Goal: Task Accomplishment & Management: Use online tool/utility

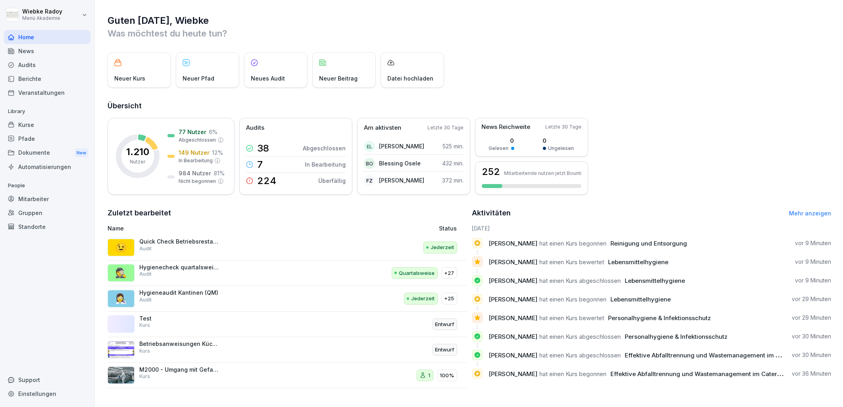
click at [185, 242] on p "Quick Check Betriebsrestaurant" at bounding box center [178, 241] width 79 height 7
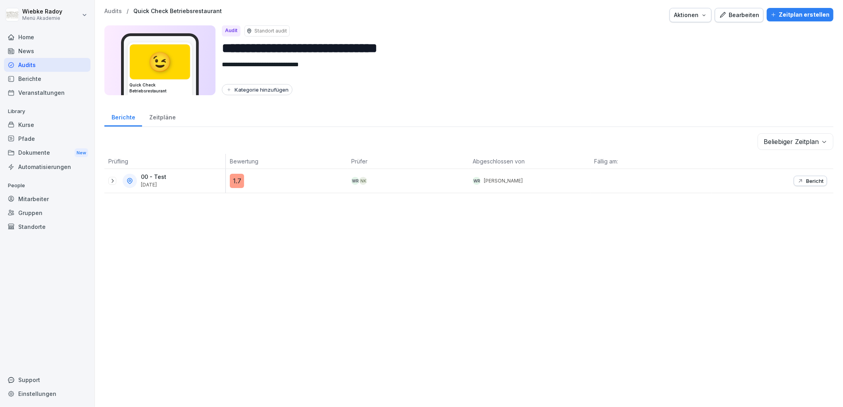
click at [734, 11] on div "Bearbeiten" at bounding box center [739, 15] width 40 height 9
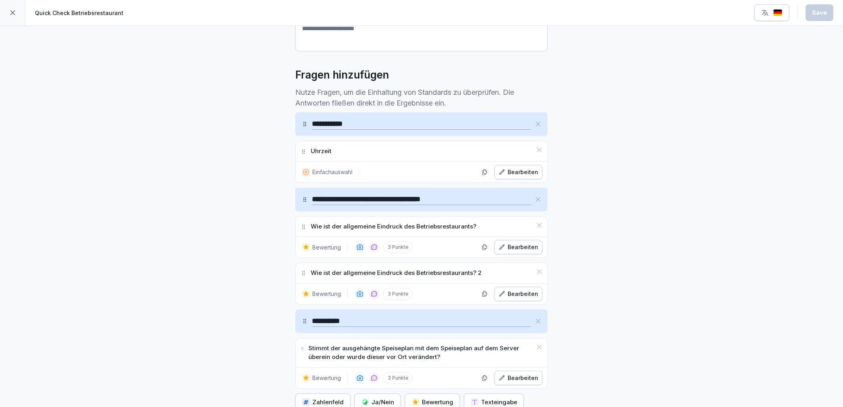
scroll to position [116, 0]
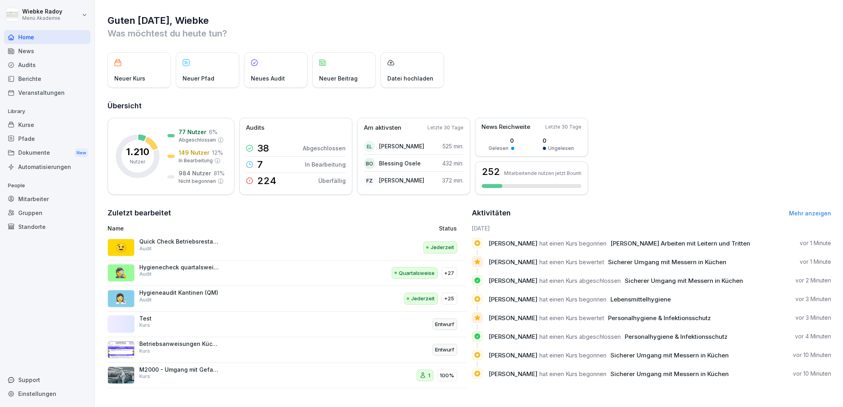
click at [185, 279] on div "🕵️ Hygienecheck quartalsweise Bezirksleiter /Regionalleiter Audit" at bounding box center [221, 273] width 227 height 19
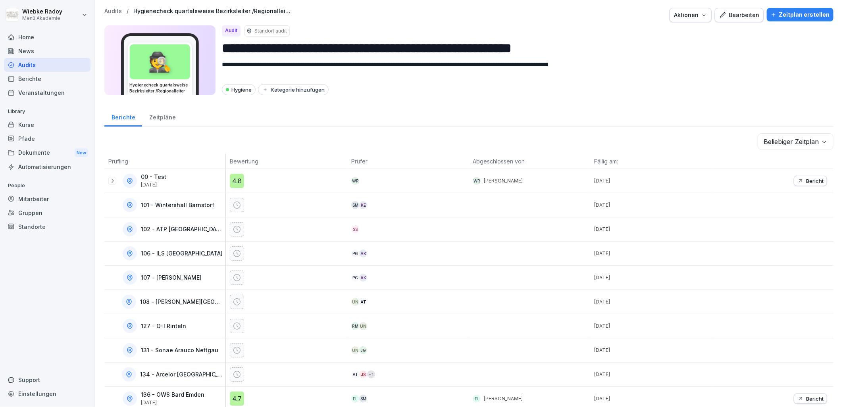
click at [740, 12] on div "Bearbeiten" at bounding box center [739, 15] width 40 height 9
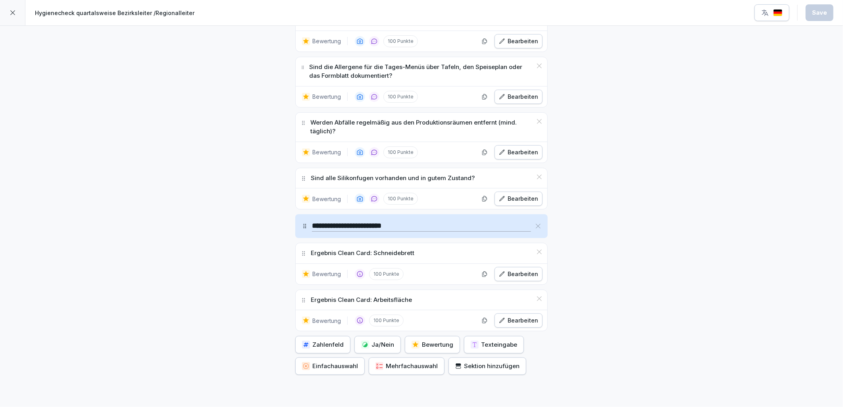
scroll to position [3632, 0]
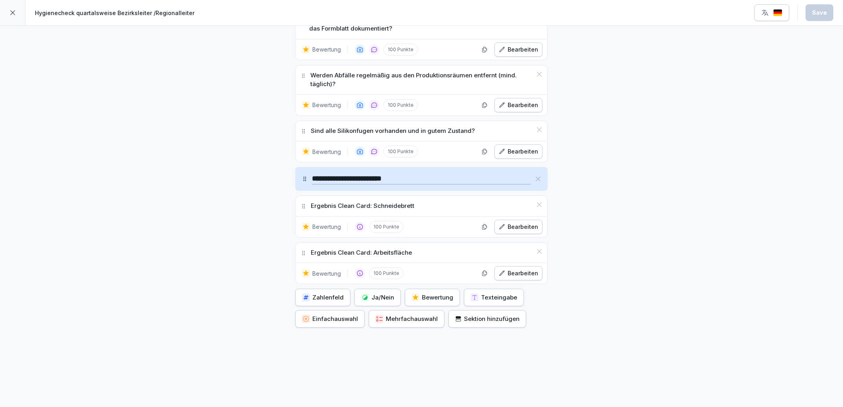
click at [517, 223] on div "Bearbeiten" at bounding box center [518, 227] width 39 height 9
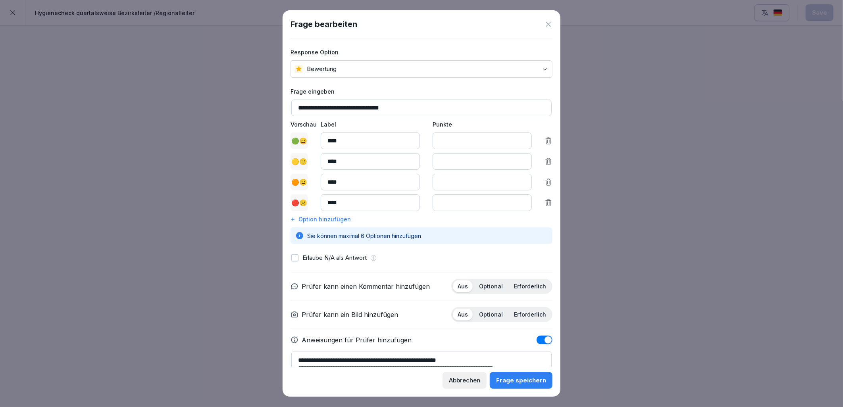
click at [490, 315] on p "Optional" at bounding box center [491, 314] width 24 height 7
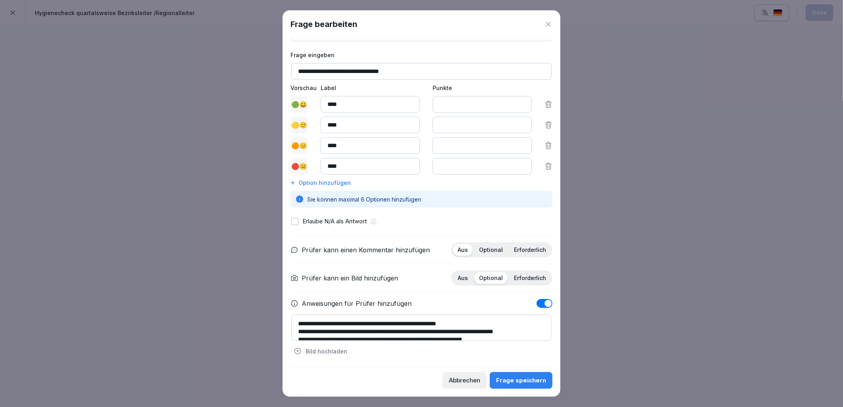
click at [295, 324] on textarea "**********" at bounding box center [421, 328] width 260 height 26
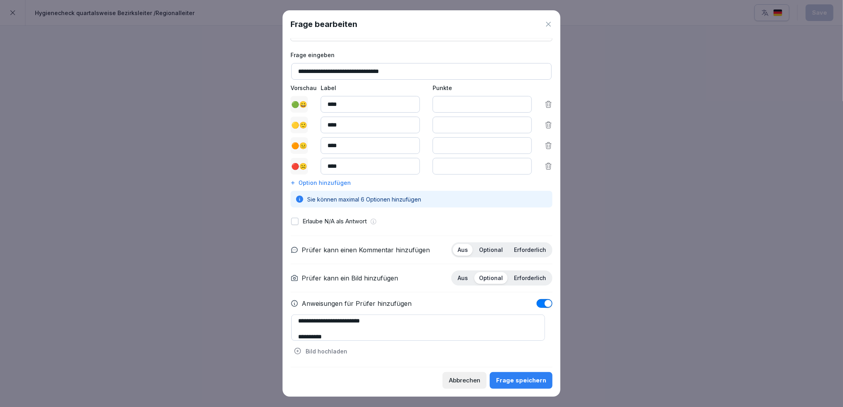
scroll to position [11, 0]
click at [330, 321] on textarea "**********" at bounding box center [418, 328] width 254 height 26
type textarea "**********"
click at [520, 376] on div "Frage speichern" at bounding box center [521, 380] width 50 height 9
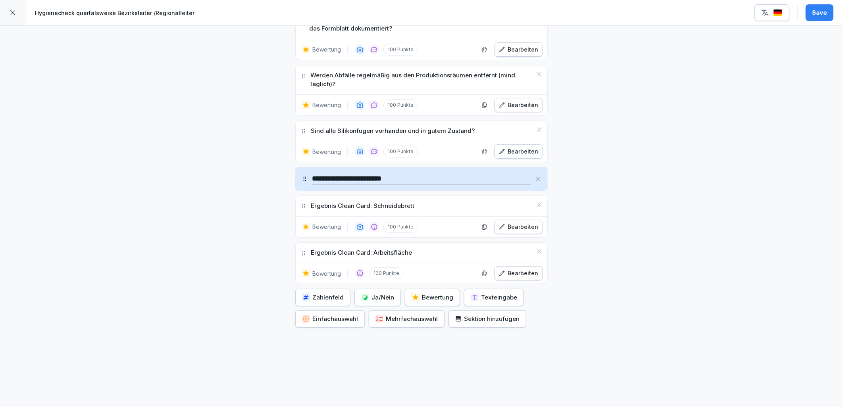
click at [517, 269] on div "Bearbeiten" at bounding box center [518, 273] width 39 height 9
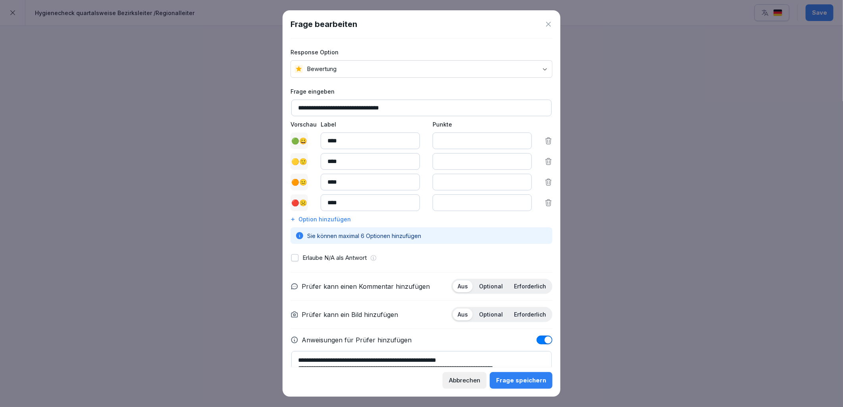
click at [293, 362] on textarea "**********" at bounding box center [421, 364] width 260 height 26
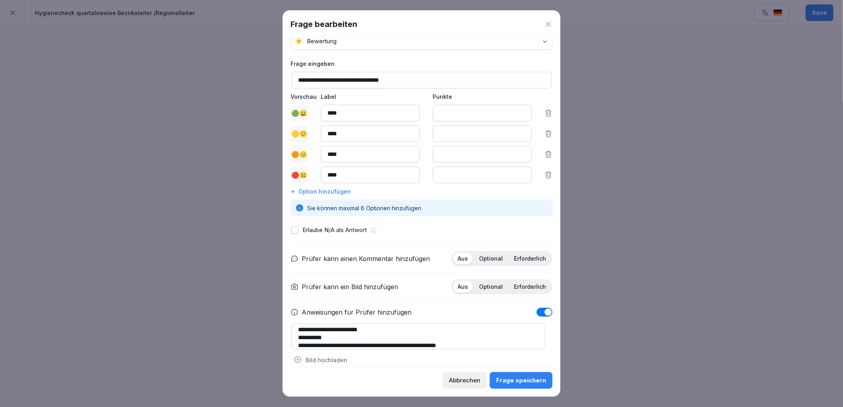
scroll to position [37, 0]
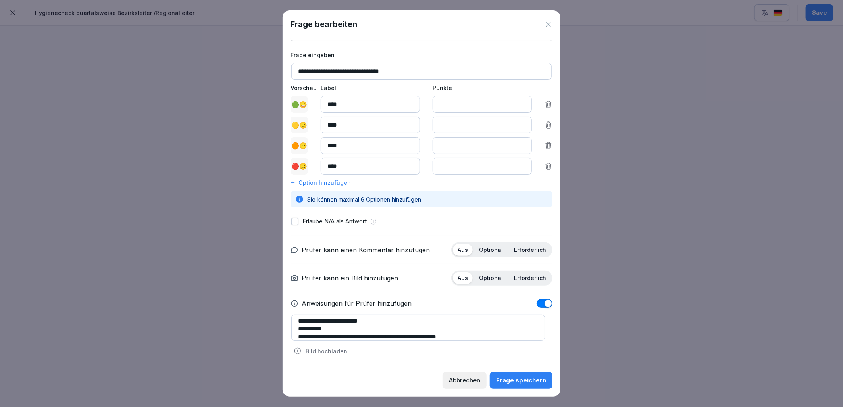
type textarea "**********"
click at [535, 378] on div "Frage speichern" at bounding box center [521, 380] width 50 height 9
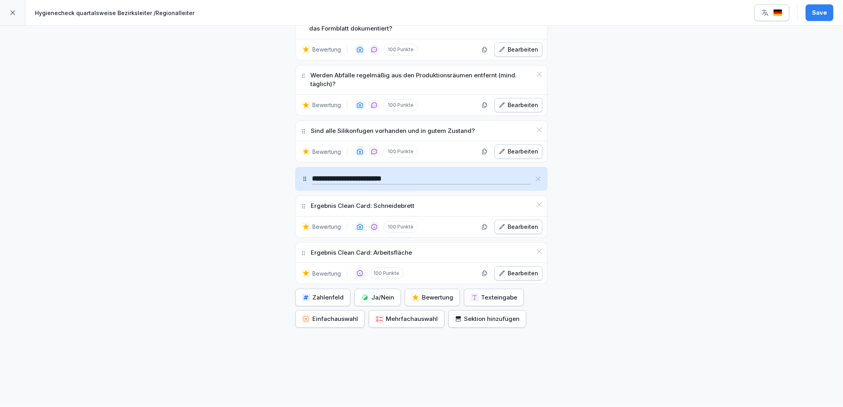
click at [531, 225] on button "Bearbeiten" at bounding box center [518, 227] width 48 height 14
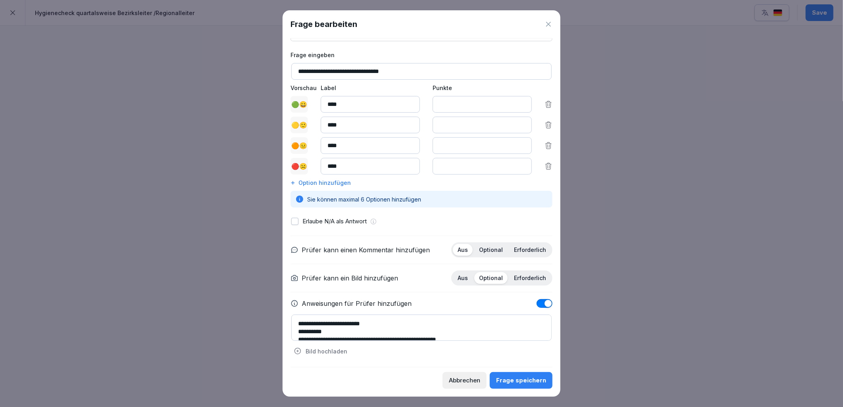
click at [328, 350] on p "Bild hochladen" at bounding box center [327, 351] width 42 height 8
click at [330, 353] on p "Bild hochladen" at bounding box center [327, 351] width 42 height 8
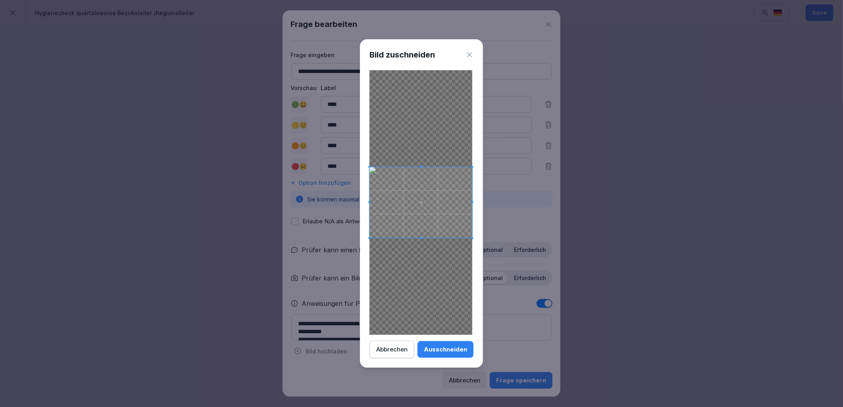
click at [398, 354] on div "Abbrechen" at bounding box center [391, 349] width 31 height 9
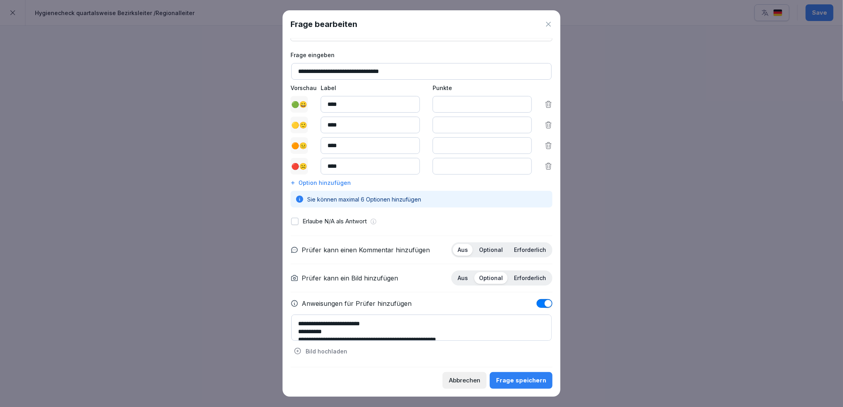
click at [467, 386] on button "Abbrechen" at bounding box center [464, 380] width 44 height 17
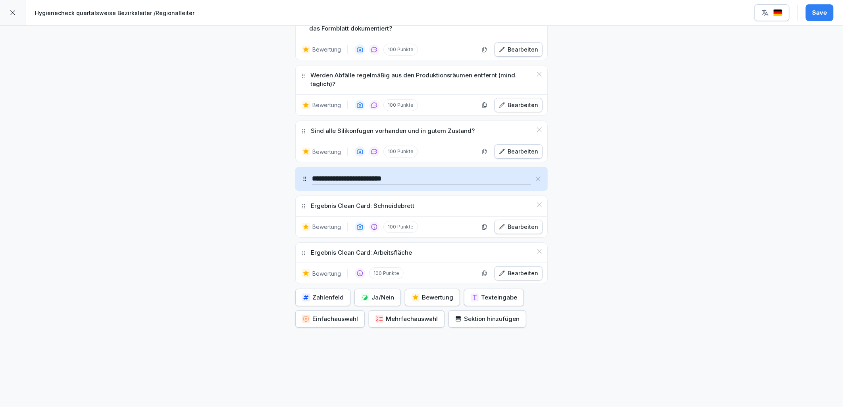
click at [525, 220] on button "Bearbeiten" at bounding box center [518, 227] width 48 height 14
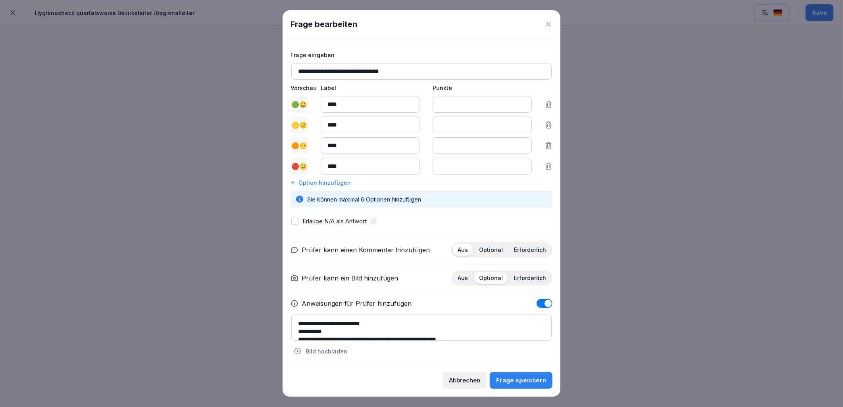
click at [306, 350] on p "Bild hochladen" at bounding box center [327, 351] width 42 height 8
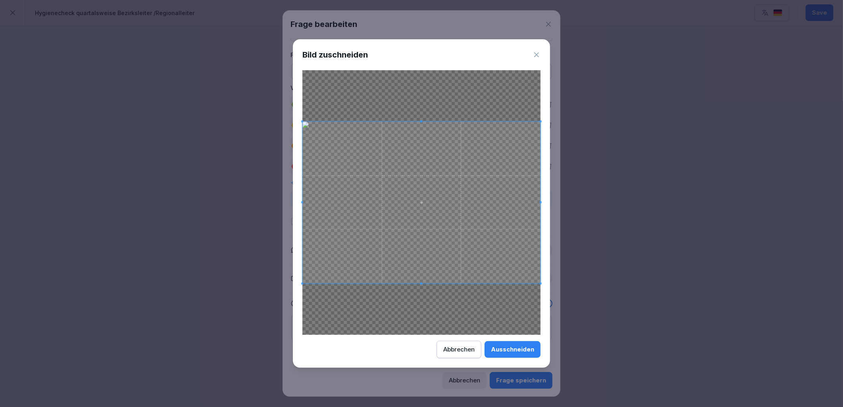
click at [512, 348] on div "Ausschneiden" at bounding box center [512, 349] width 43 height 9
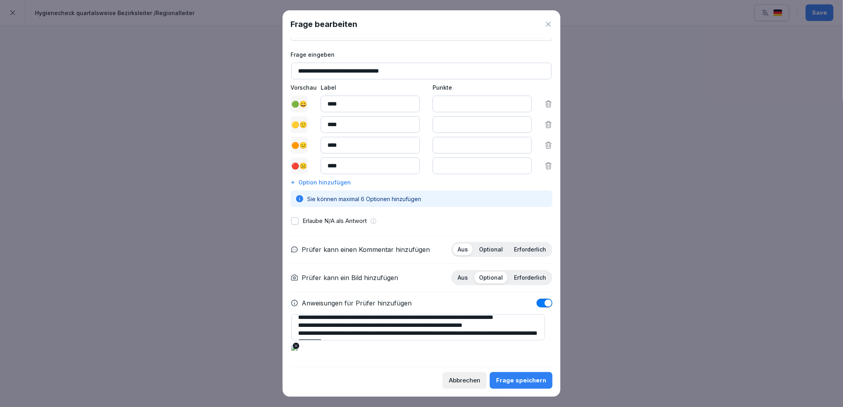
scroll to position [56, 0]
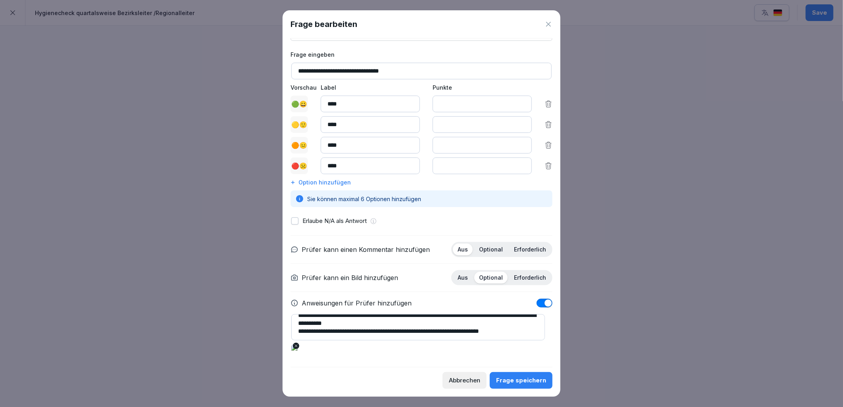
click at [522, 383] on div "Frage speichern" at bounding box center [521, 380] width 50 height 9
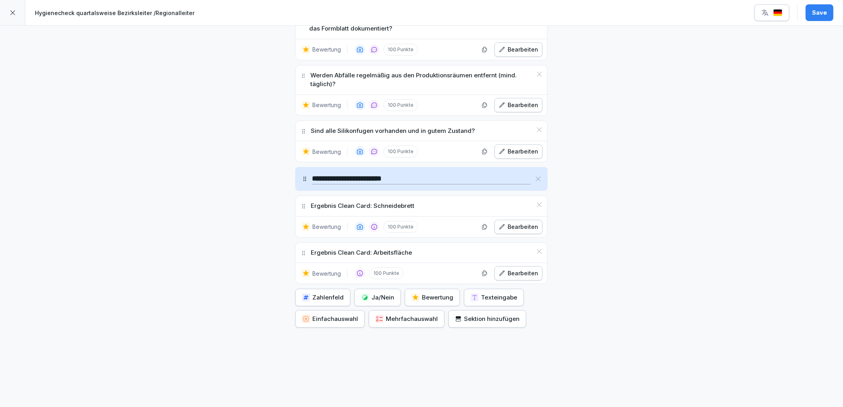
click at [508, 269] on div "Bearbeiten" at bounding box center [518, 273] width 39 height 9
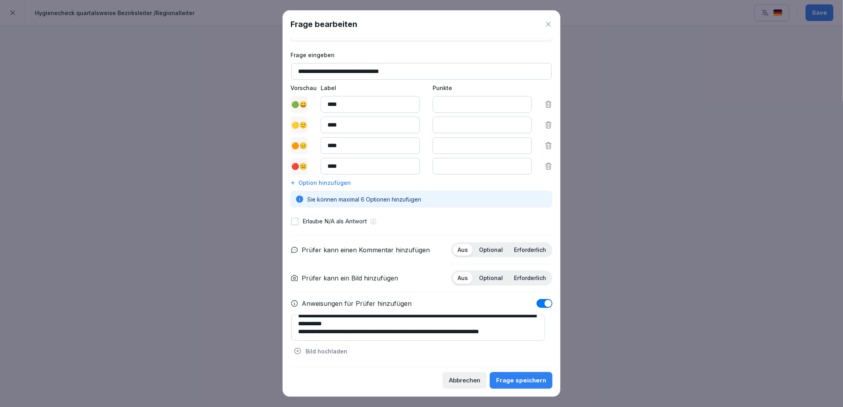
click at [338, 346] on div "Bild hochladen" at bounding box center [320, 351] width 58 height 13
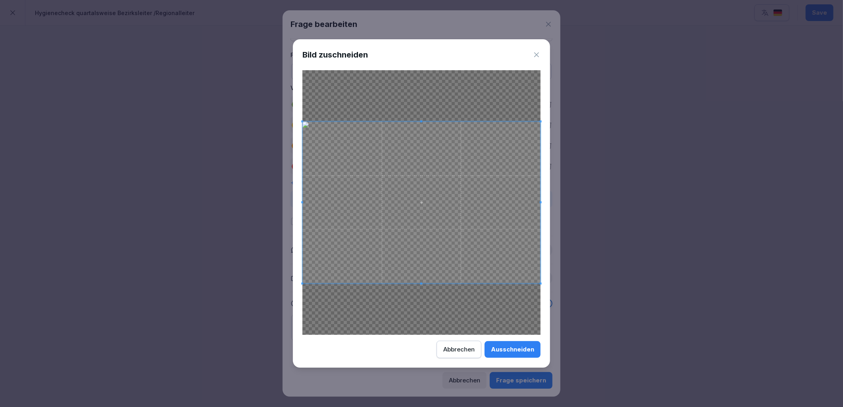
click at [515, 347] on div "Ausschneiden" at bounding box center [512, 349] width 43 height 9
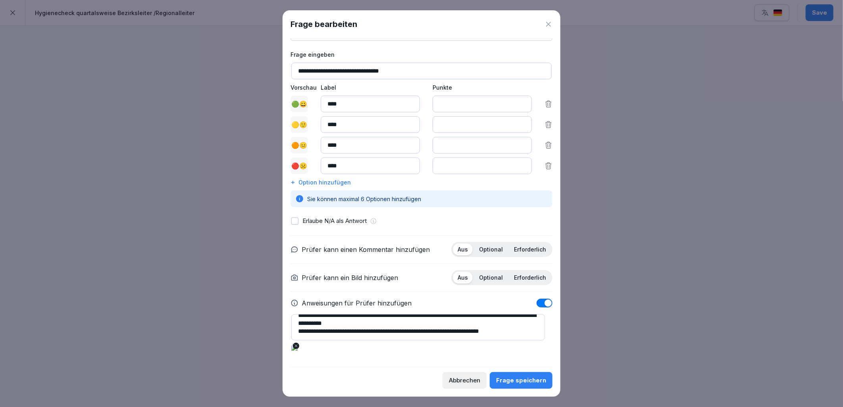
click at [524, 378] on div "Frage speichern" at bounding box center [521, 380] width 50 height 9
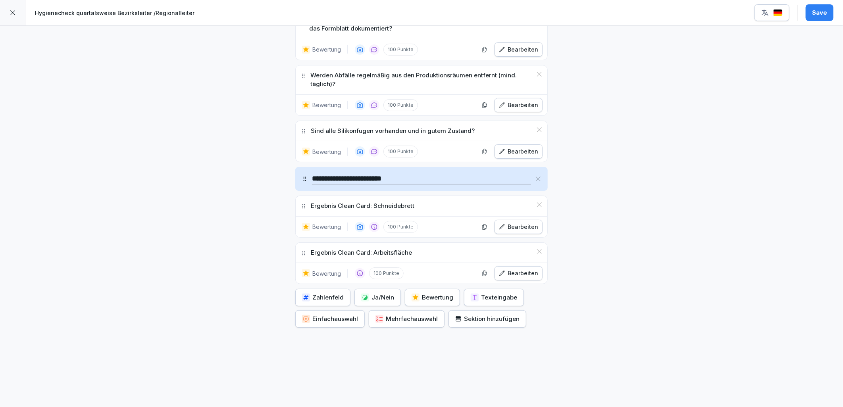
click at [814, 12] on div "Save" at bounding box center [819, 12] width 15 height 9
